Goal: Complete application form

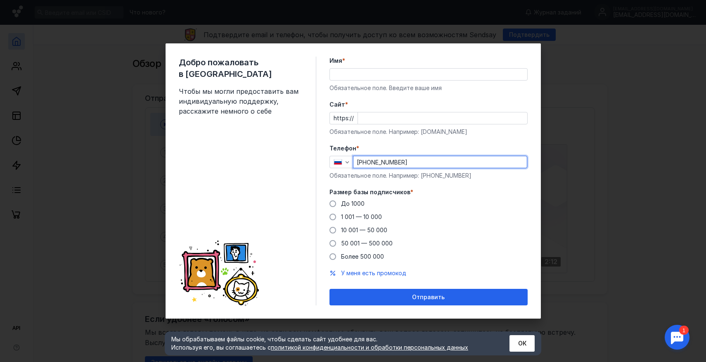
type input "[PHONE_NUMBER]"
click at [384, 120] on input "Cайт *" at bounding box center [442, 118] width 169 height 12
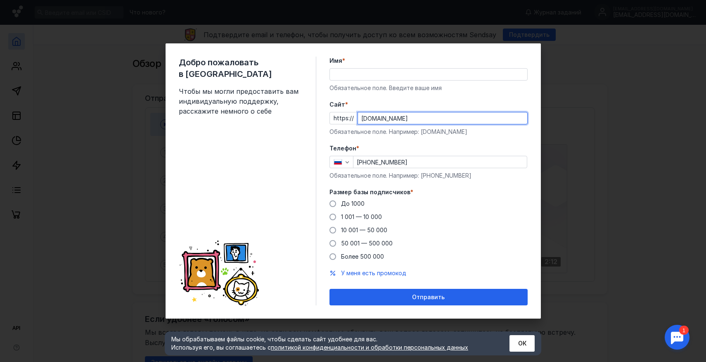
type input "[DOMAIN_NAME]"
click at [358, 73] on input "Имя *" at bounding box center [428, 75] width 197 height 12
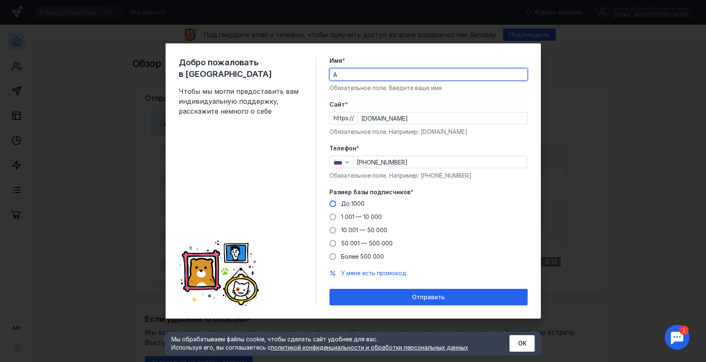
type input "A"
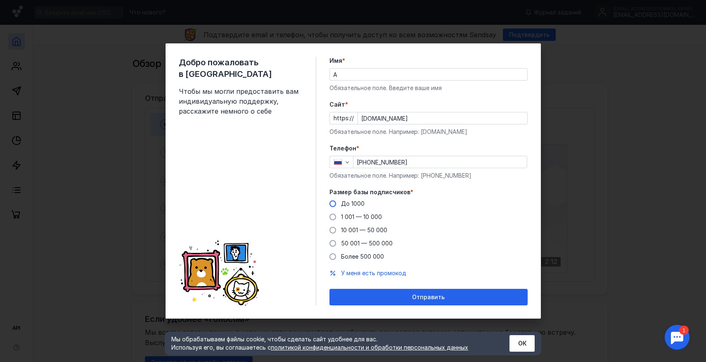
click at [357, 204] on span "До 1000" at bounding box center [353, 203] width 24 height 7
click at [0, 0] on input "До 1000" at bounding box center [0, 0] width 0 height 0
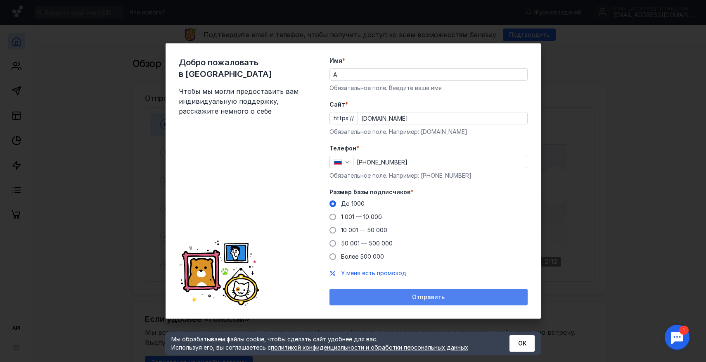
click at [368, 296] on div "Отправить" at bounding box center [429, 297] width 190 height 7
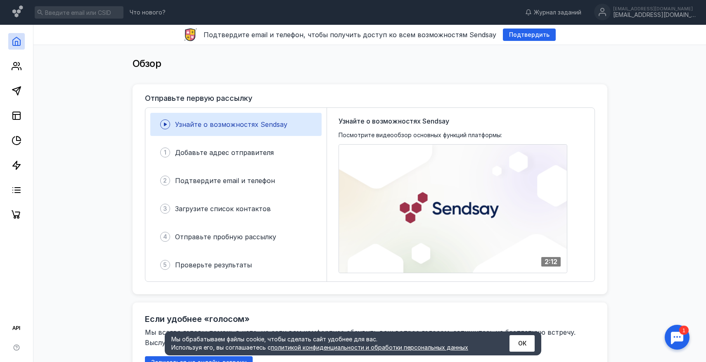
click at [23, 45] on link at bounding box center [16, 41] width 17 height 17
click at [16, 62] on icon at bounding box center [17, 66] width 10 height 10
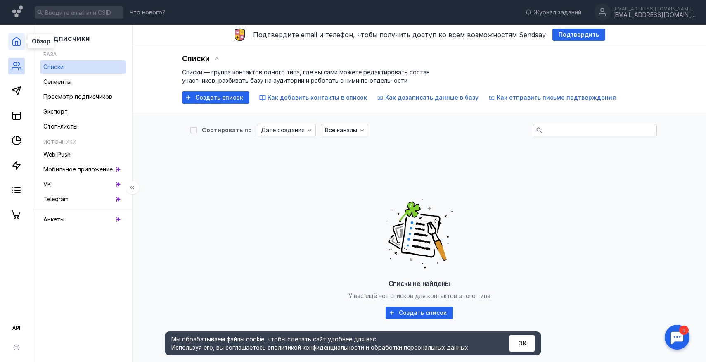
click at [17, 44] on icon at bounding box center [17, 41] width 10 height 10
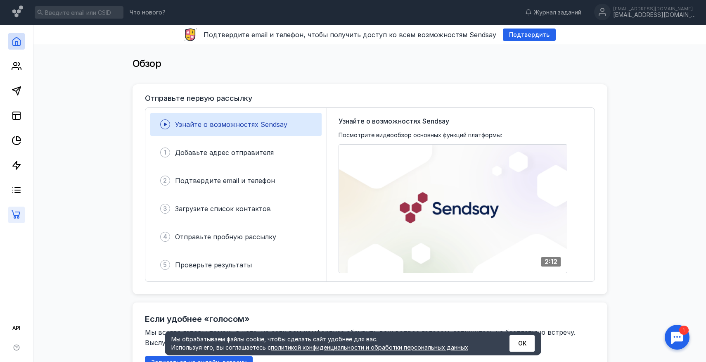
click at [11, 221] on link at bounding box center [16, 215] width 17 height 17
